Goal: Task Accomplishment & Management: Manage account settings

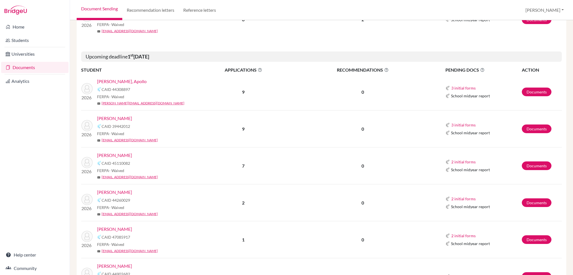
scroll to position [84, 0]
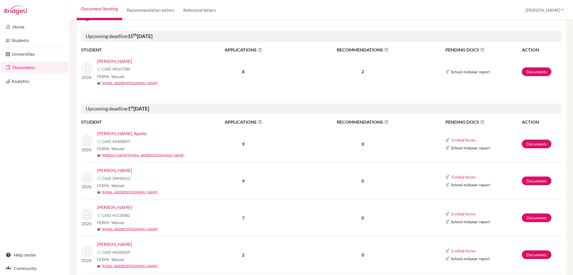
click at [107, 171] on link "Darko, Eli" at bounding box center [114, 170] width 35 height 7
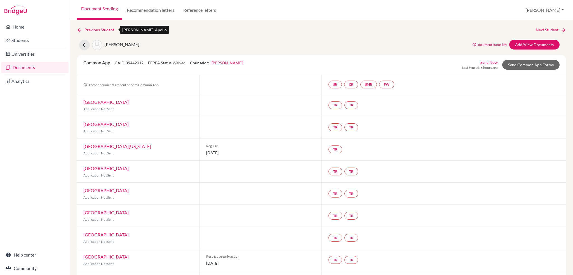
click at [78, 29] on icon at bounding box center [80, 30] width 6 height 6
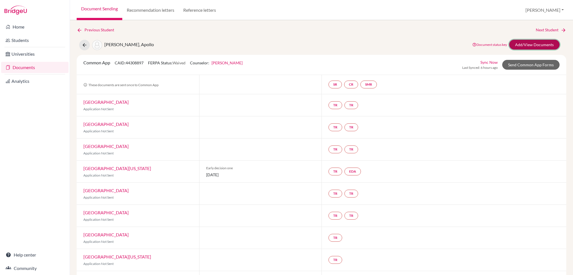
click at [520, 45] on link "Add/View Documents" at bounding box center [534, 45] width 50 height 10
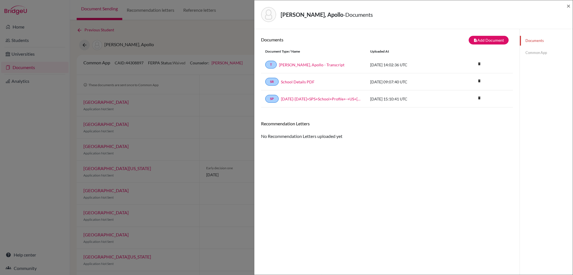
click at [152, 34] on div "Andreichuk, Apollo - Documents × Documents note_add Add Document Document type …" at bounding box center [286, 137] width 573 height 275
drag, startPoint x: 83, startPoint y: 40, endPoint x: 81, endPoint y: 46, distance: 6.0
click at [81, 46] on div "Andreichuk, Apollo - Documents × Documents note_add Add Document Document type …" at bounding box center [286, 137] width 573 height 275
click at [568, 6] on span "×" at bounding box center [569, 6] width 4 height 8
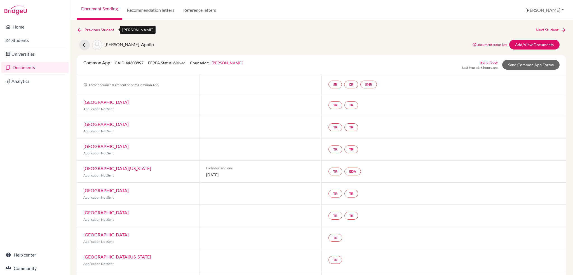
click at [79, 27] on icon at bounding box center [80, 30] width 6 height 6
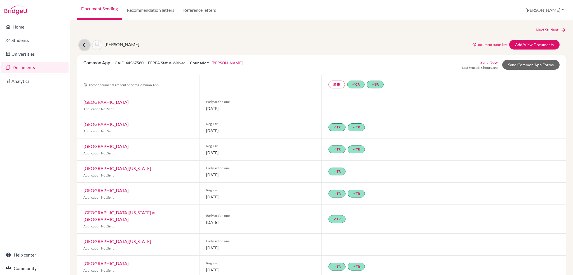
click at [82, 43] on icon at bounding box center [85, 45] width 6 height 6
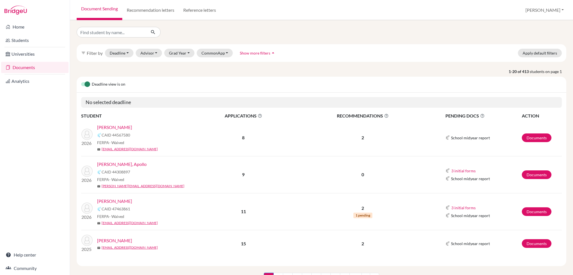
click at [95, 11] on link "Document Sending" at bounding box center [100, 10] width 46 height 20
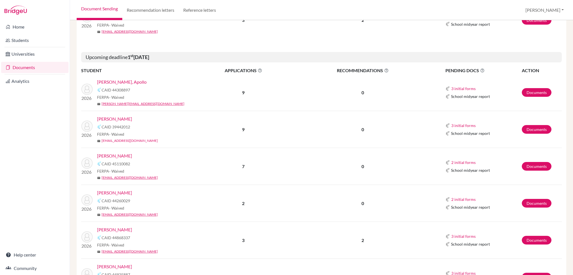
scroll to position [196, 0]
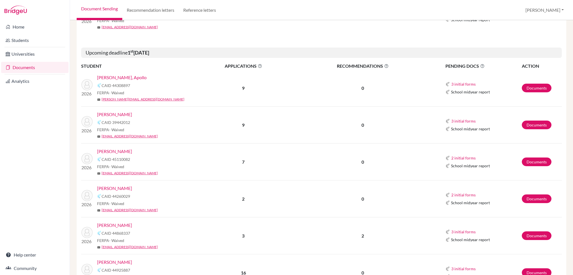
click at [107, 114] on link "Darko, Eli" at bounding box center [114, 114] width 35 height 7
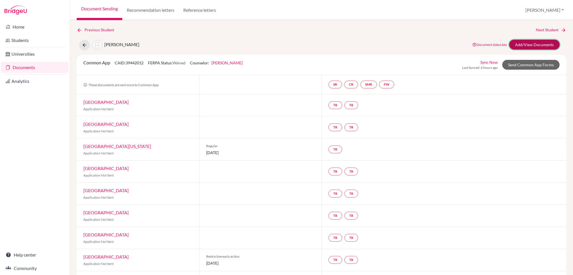
click at [526, 42] on link "Add/View Documents" at bounding box center [534, 45] width 50 height 10
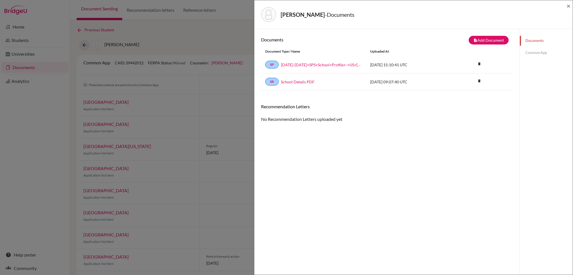
click at [535, 57] on link "Common App" at bounding box center [546, 53] width 53 height 10
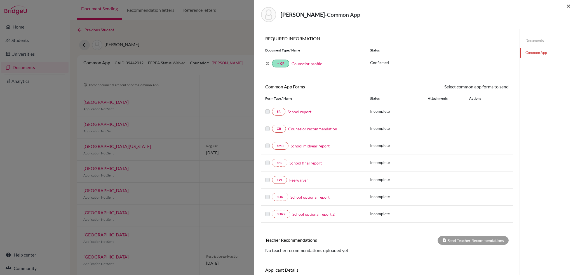
click at [568, 7] on span "×" at bounding box center [569, 6] width 4 height 8
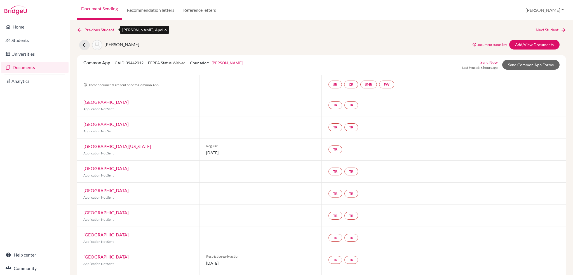
click at [98, 30] on link "Previous Student" at bounding box center [98, 30] width 42 height 6
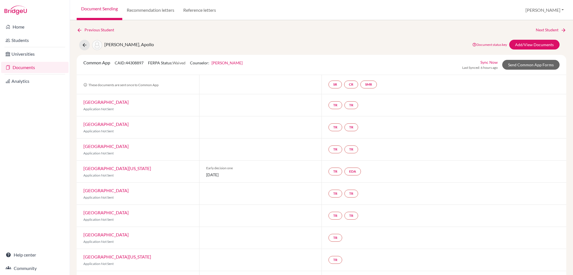
click at [95, 12] on link "Document Sending" at bounding box center [100, 10] width 46 height 20
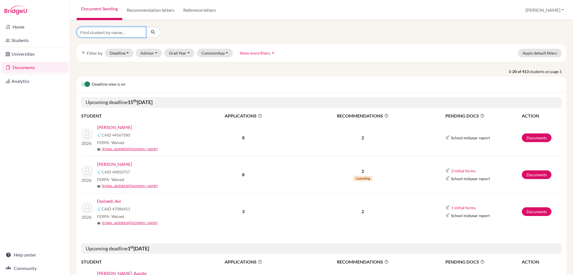
click at [104, 31] on input "Find student by name..." at bounding box center [111, 32] width 69 height 11
type input "wilder"
click button "submit" at bounding box center [153, 32] width 15 height 11
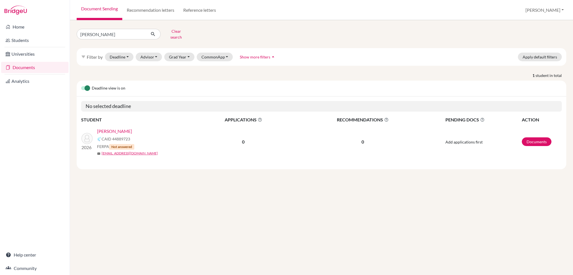
click at [117, 128] on link "[PERSON_NAME]" at bounding box center [114, 131] width 35 height 7
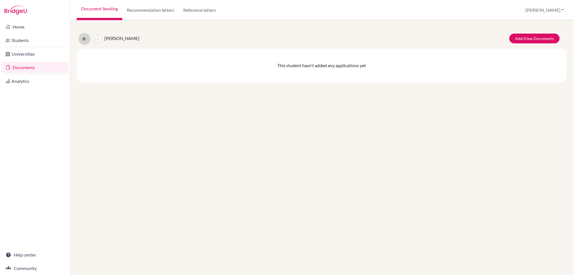
click at [84, 42] on button at bounding box center [84, 39] width 11 height 11
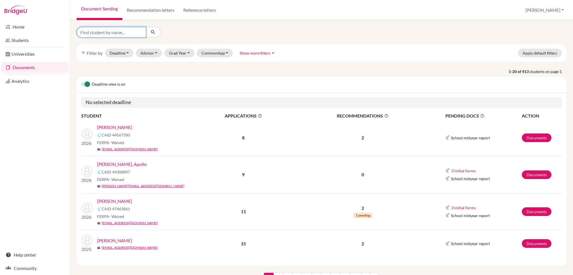
click at [96, 31] on input "Find student by name..." at bounding box center [111, 32] width 69 height 11
type input "daffey"
click button "submit" at bounding box center [153, 32] width 15 height 11
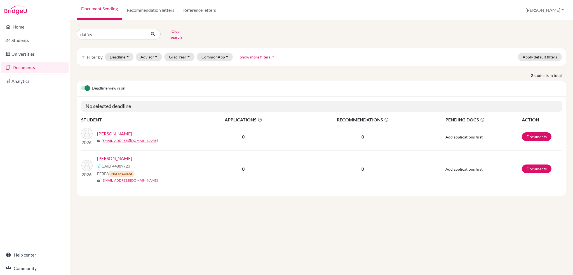
drag, startPoint x: 109, startPoint y: 169, endPoint x: 98, endPoint y: 169, distance: 11.5
click at [98, 171] on span "FERPA Not answered" at bounding box center [115, 174] width 37 height 6
click at [110, 171] on span "Not answered" at bounding box center [121, 174] width 25 height 6
